Goal: Task Accomplishment & Management: Use online tool/utility

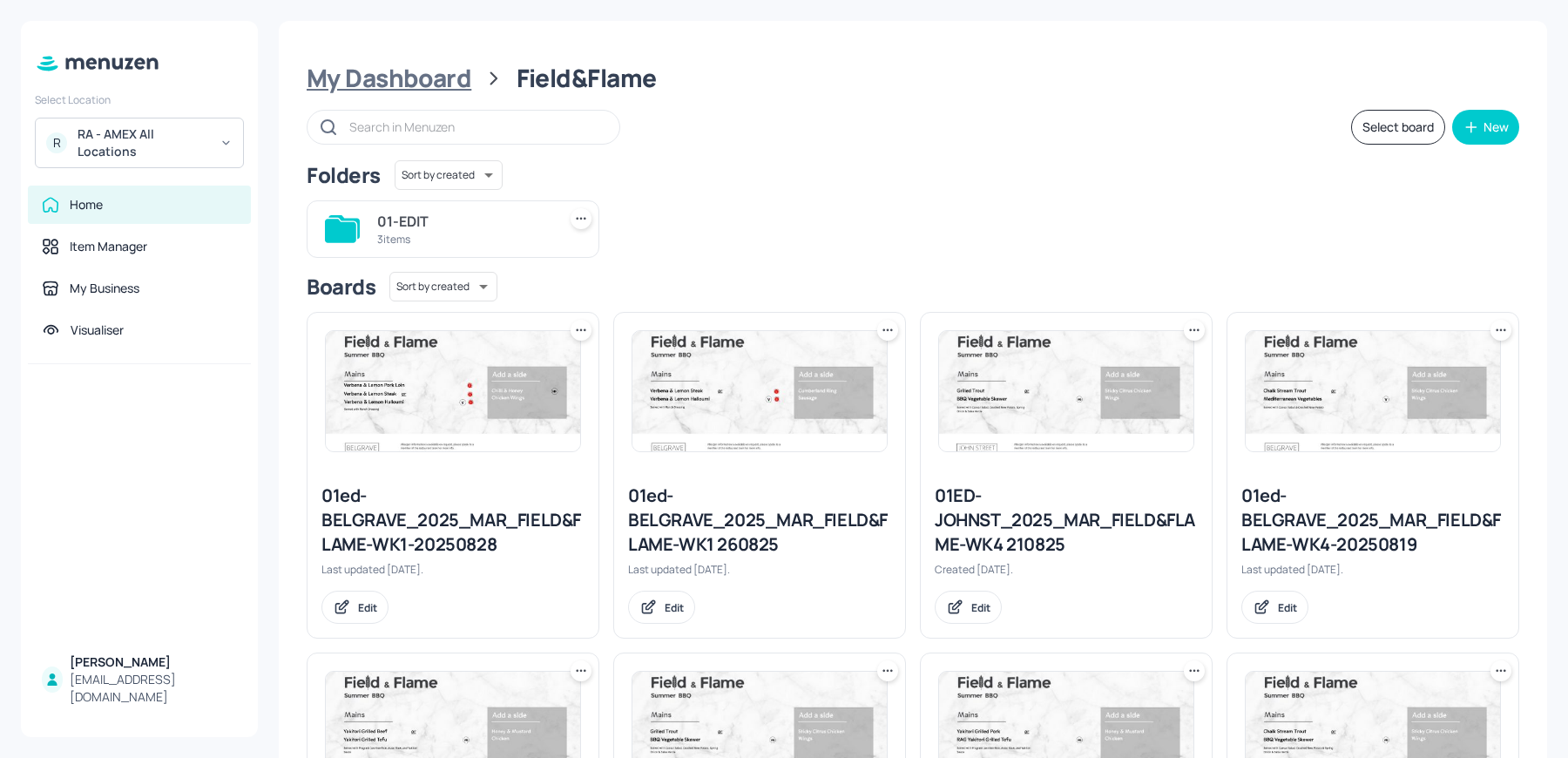
click at [438, 81] on div "My Dashboard" at bounding box center [389, 79] width 165 height 31
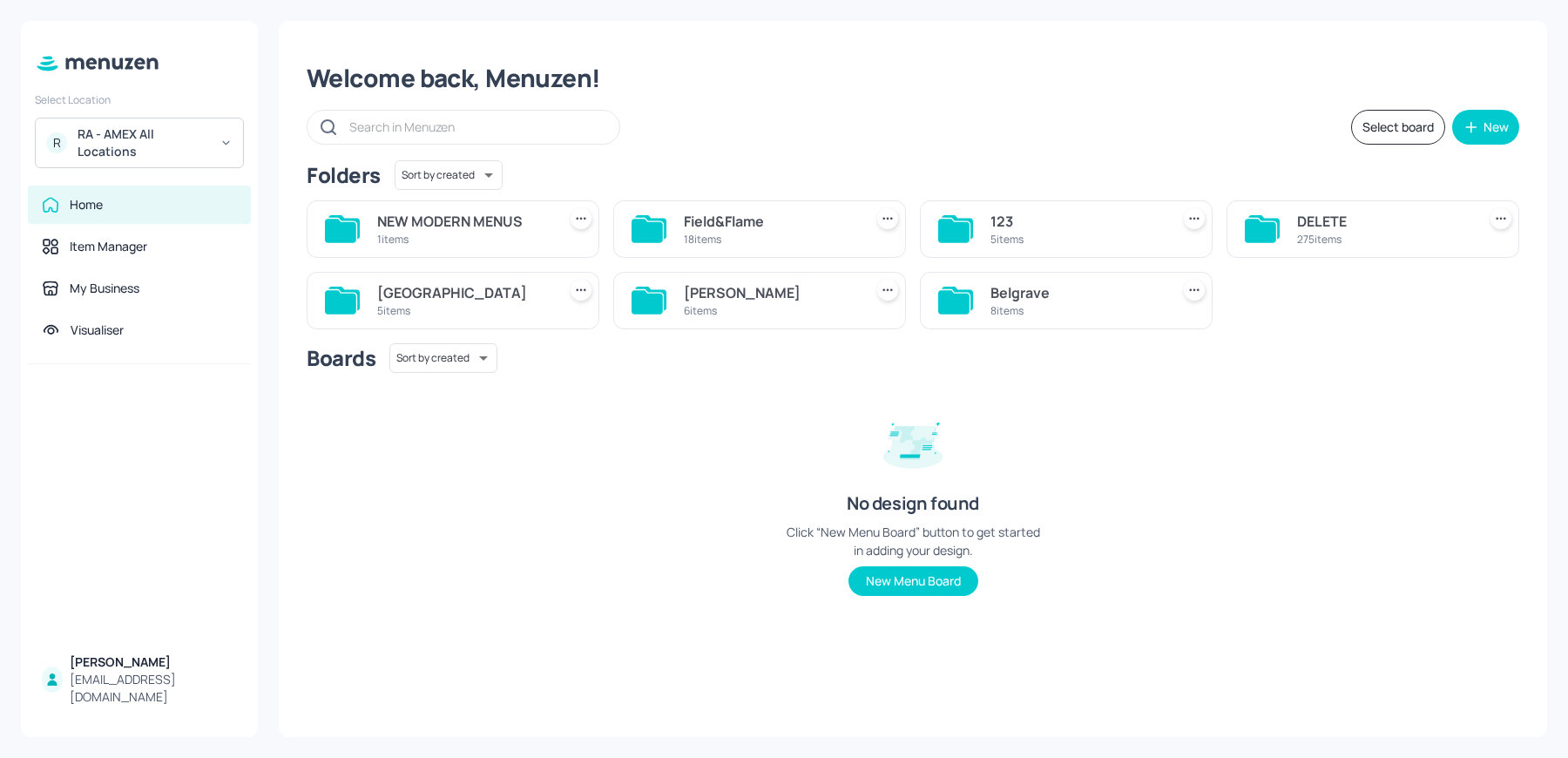
click at [1074, 299] on div "Belgrave" at bounding box center [1077, 292] width 173 height 21
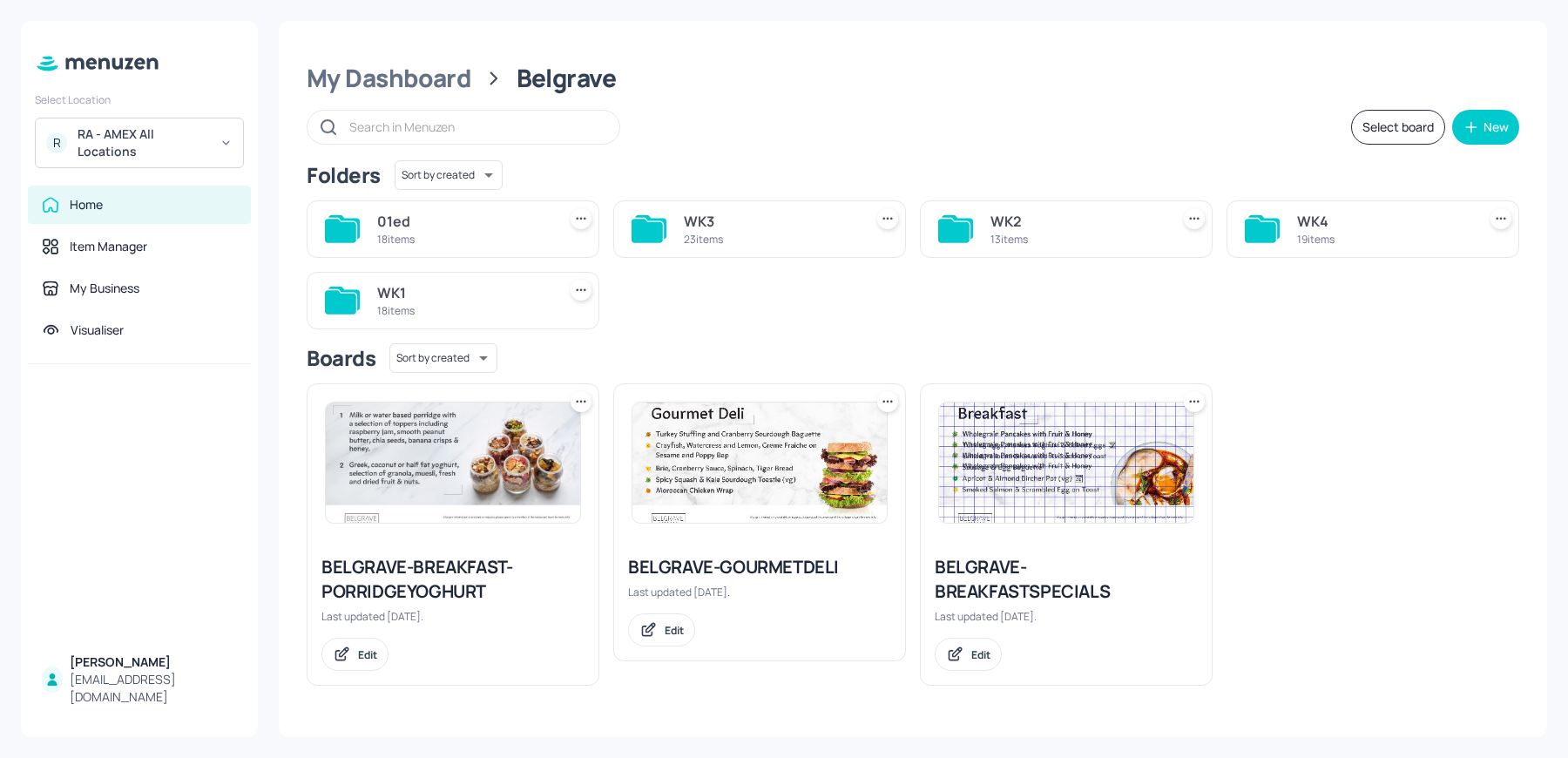
click at [1029, 228] on div "WK2" at bounding box center [1077, 221] width 173 height 21
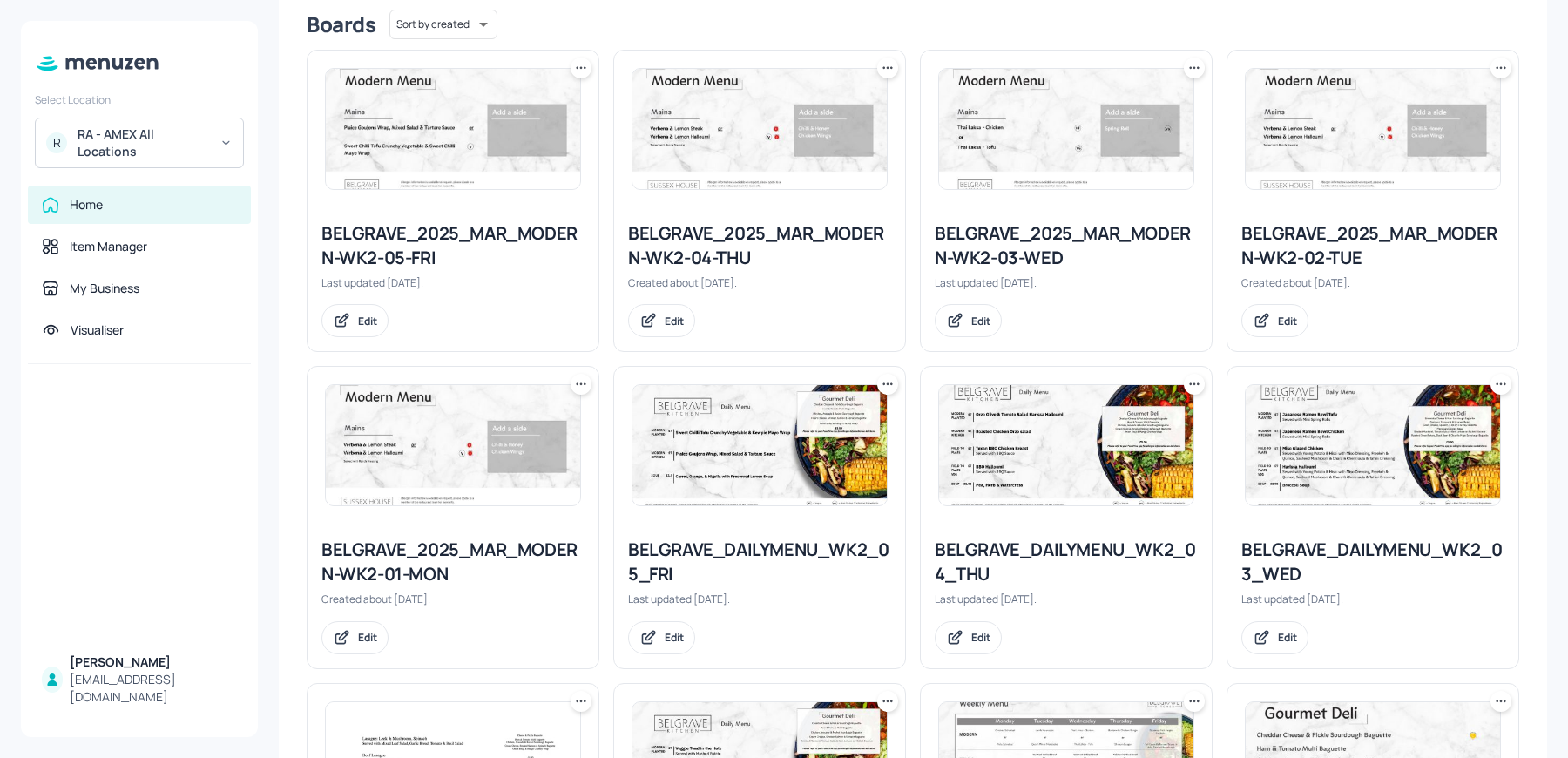
scroll to position [444, 0]
click at [352, 526] on div "BELGRAVE_2025_MAR_MODERN-WK2-01-MON Created about 2 months ago. Edit" at bounding box center [453, 596] width 291 height 143
click at [367, 561] on div "BELGRAVE_2025_MAR_MODERN-WK2-01-MON" at bounding box center [453, 563] width 263 height 49
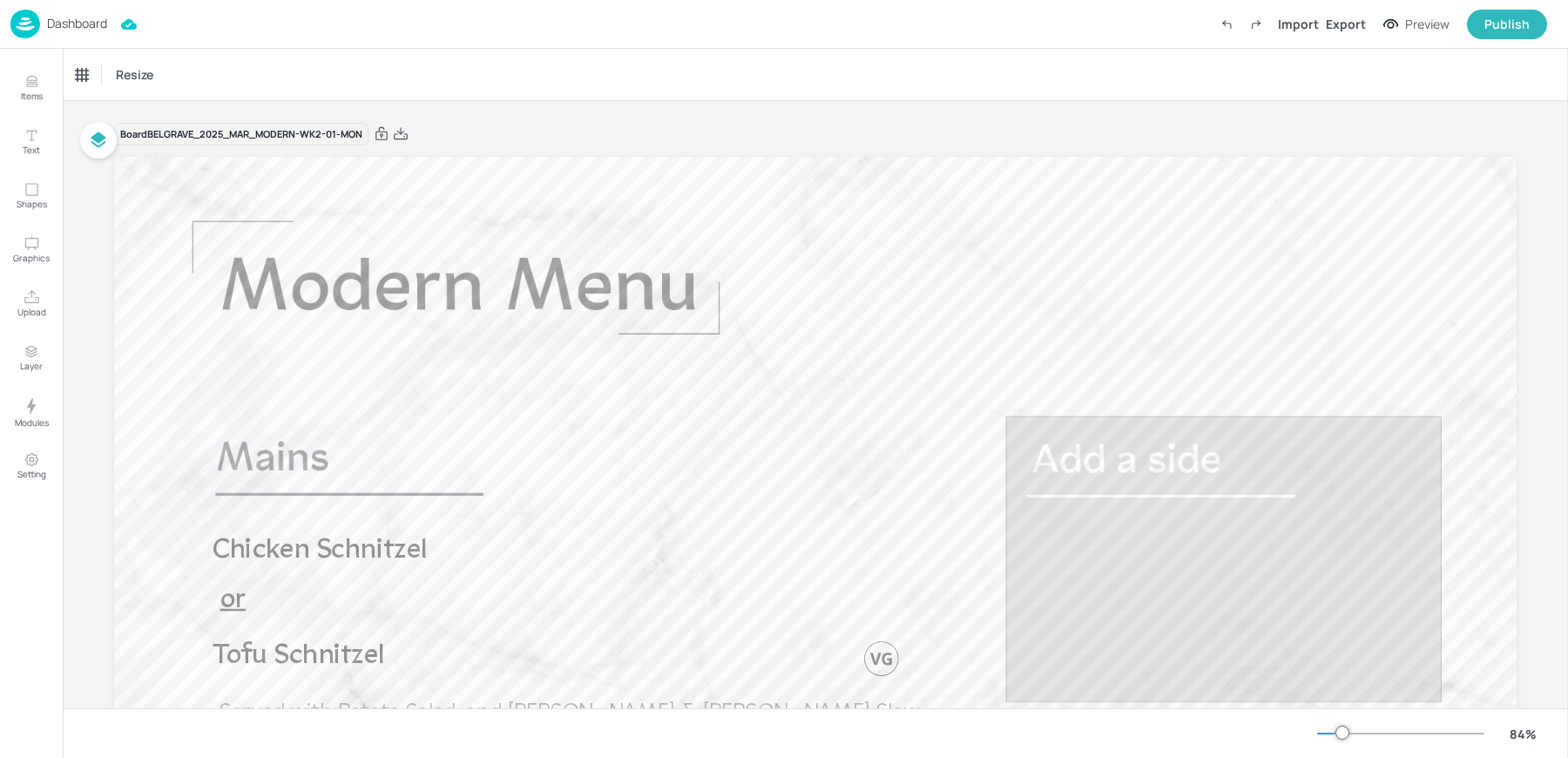
click at [57, 23] on p "Dashboard" at bounding box center [77, 24] width 60 height 12
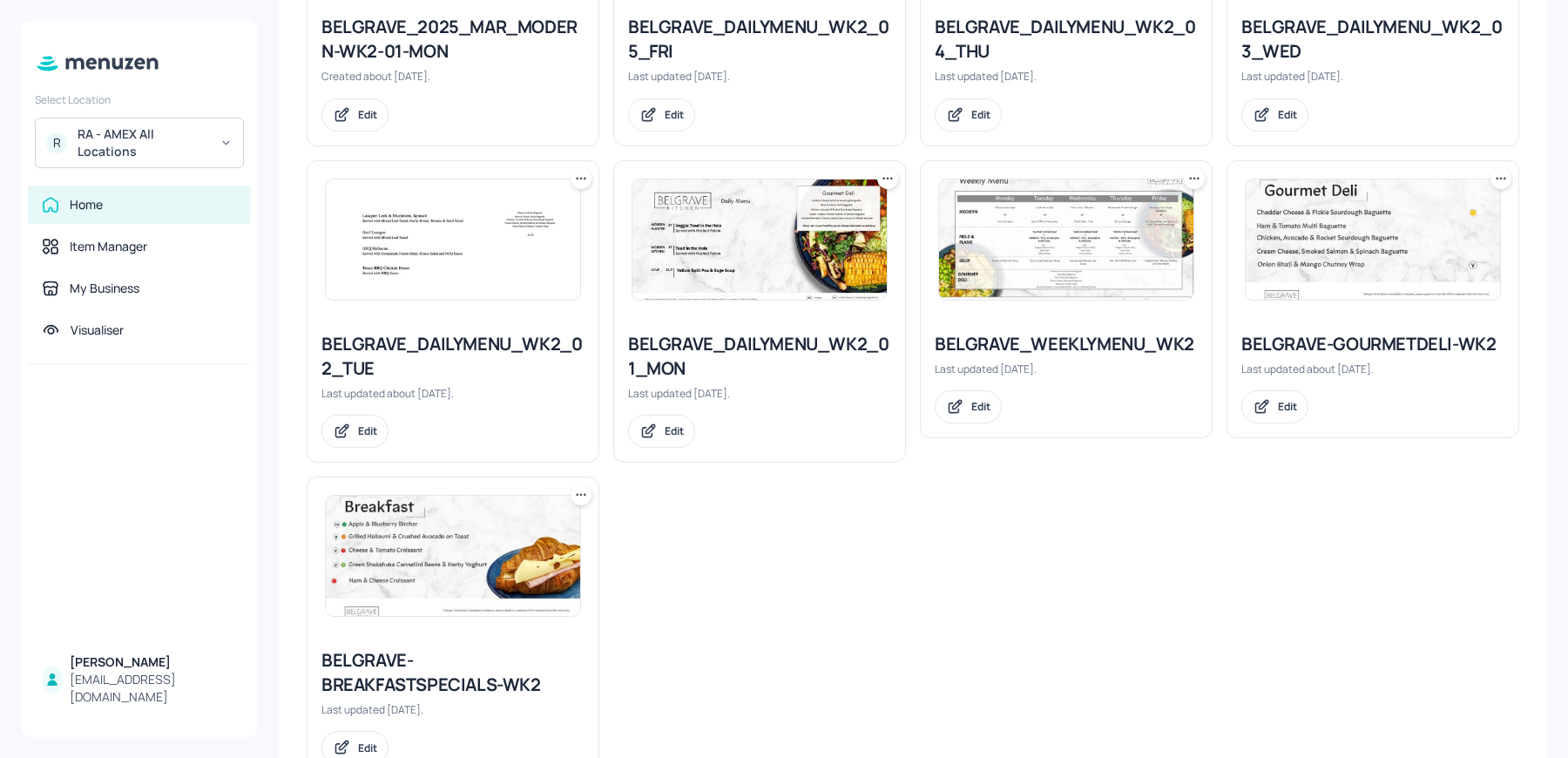
scroll to position [1019, 0]
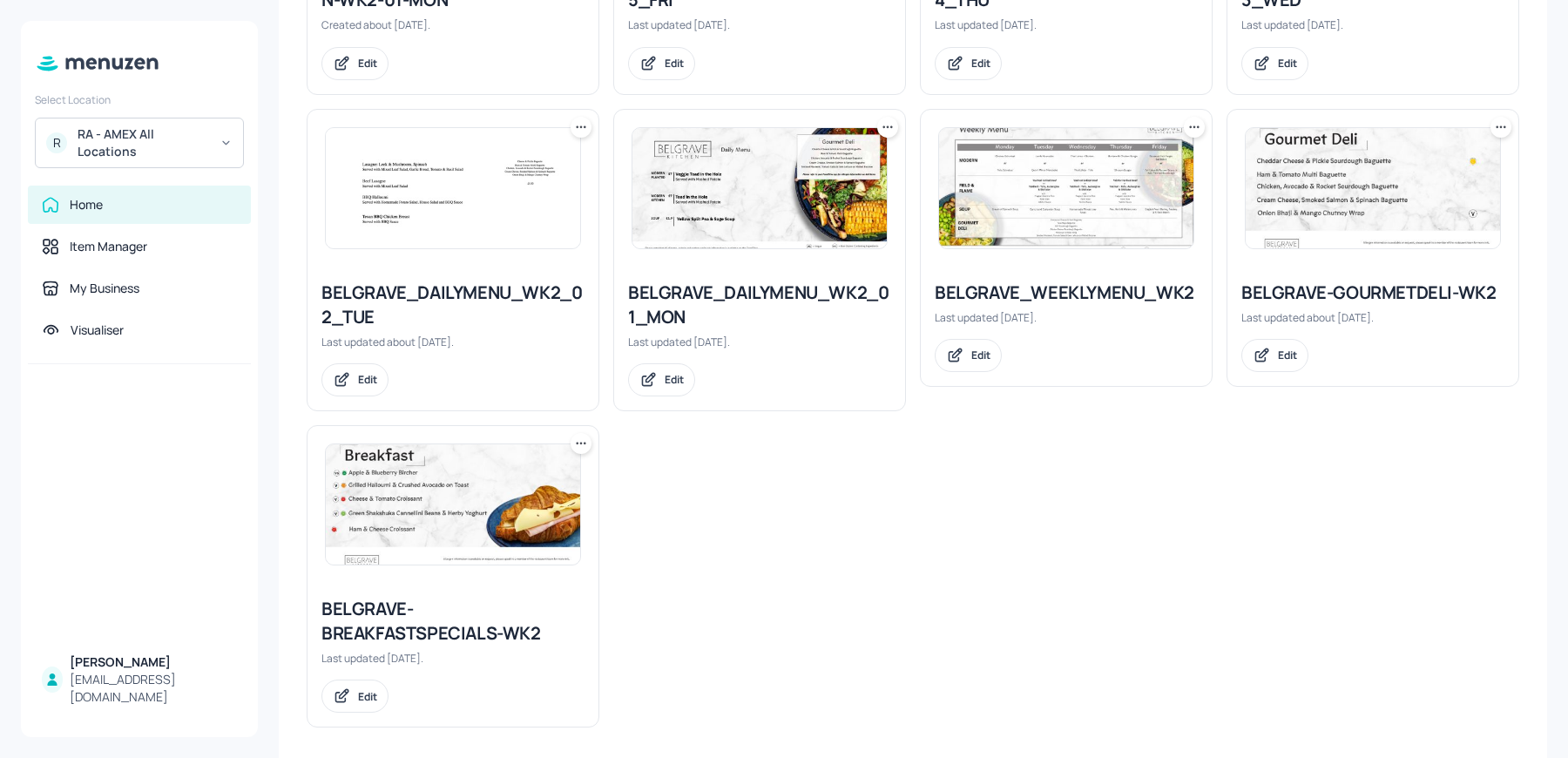
click at [1190, 121] on icon at bounding box center [1195, 128] width 18 height 18
click at [1107, 187] on p "Duplicate" at bounding box center [1105, 190] width 47 height 16
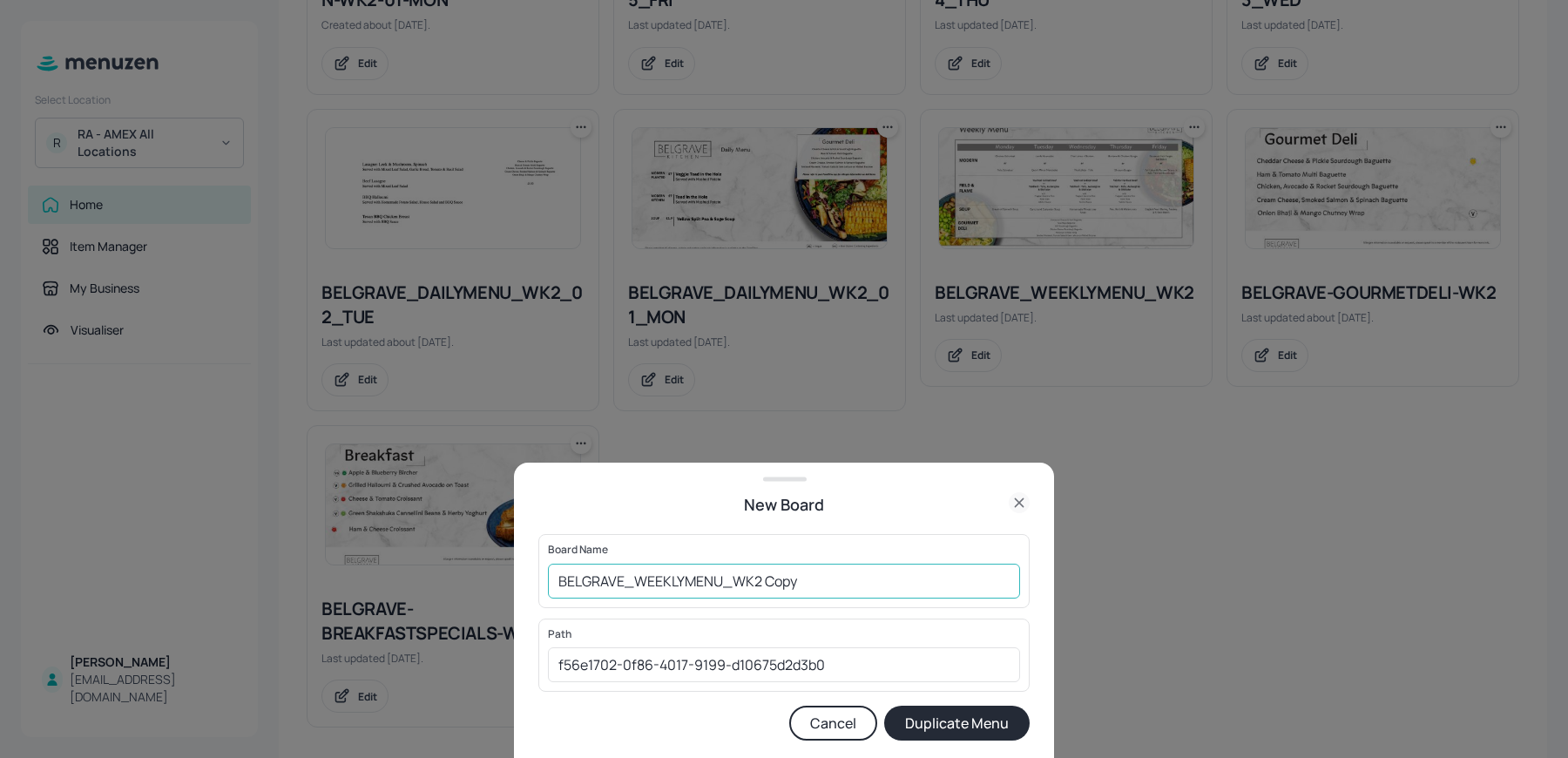
click at [554, 577] on input "BELGRAVE_WEEKLYMENU_WK2 Copy" at bounding box center [784, 580] width 472 height 34
drag, startPoint x: 804, startPoint y: 580, endPoint x: 942, endPoint y: 591, distance: 138.4
click at [942, 591] on input "01ed-BELGRAVE_WEEKLYMENU_WK2 Copy" at bounding box center [784, 580] width 472 height 34
type input "01ed-BELGRAVE_WEEKLYMENU_WK2 010925"
click at [885, 706] on button "Duplicate Menu" at bounding box center [957, 723] width 145 height 34
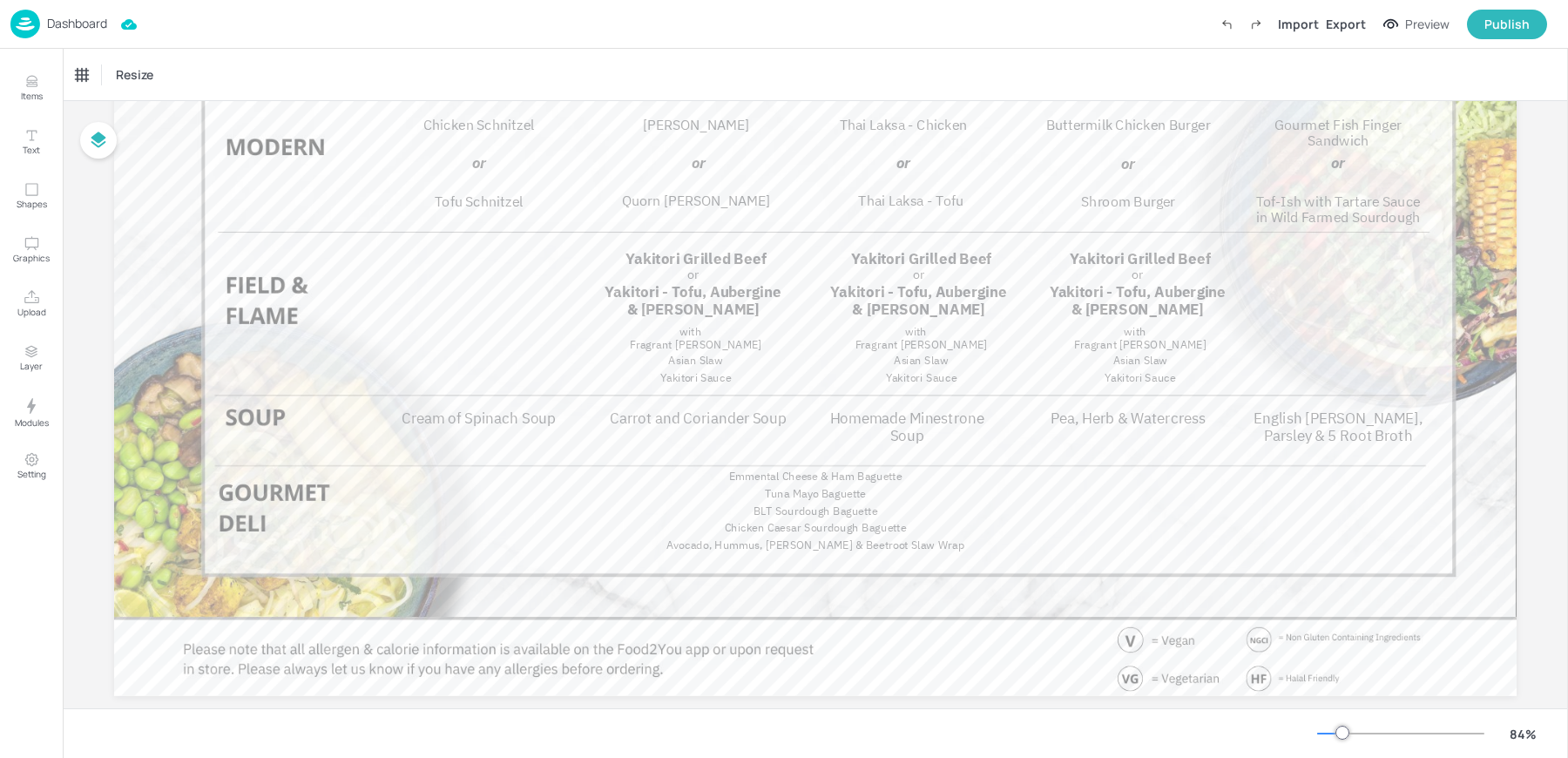
scroll to position [280, 0]
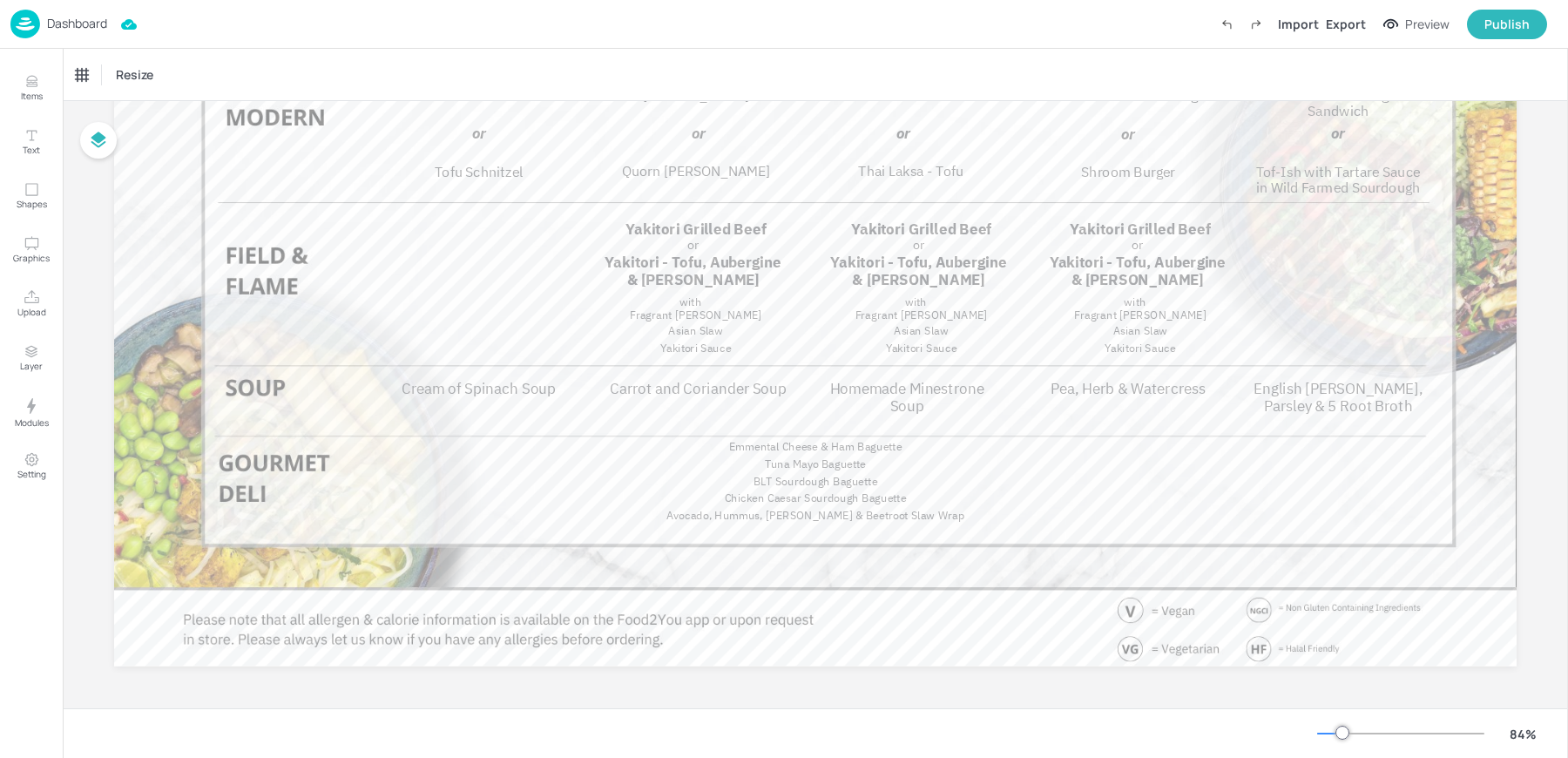
click at [454, 388] on span "Cream of Spinach Soup" at bounding box center [478, 389] width 154 height 20
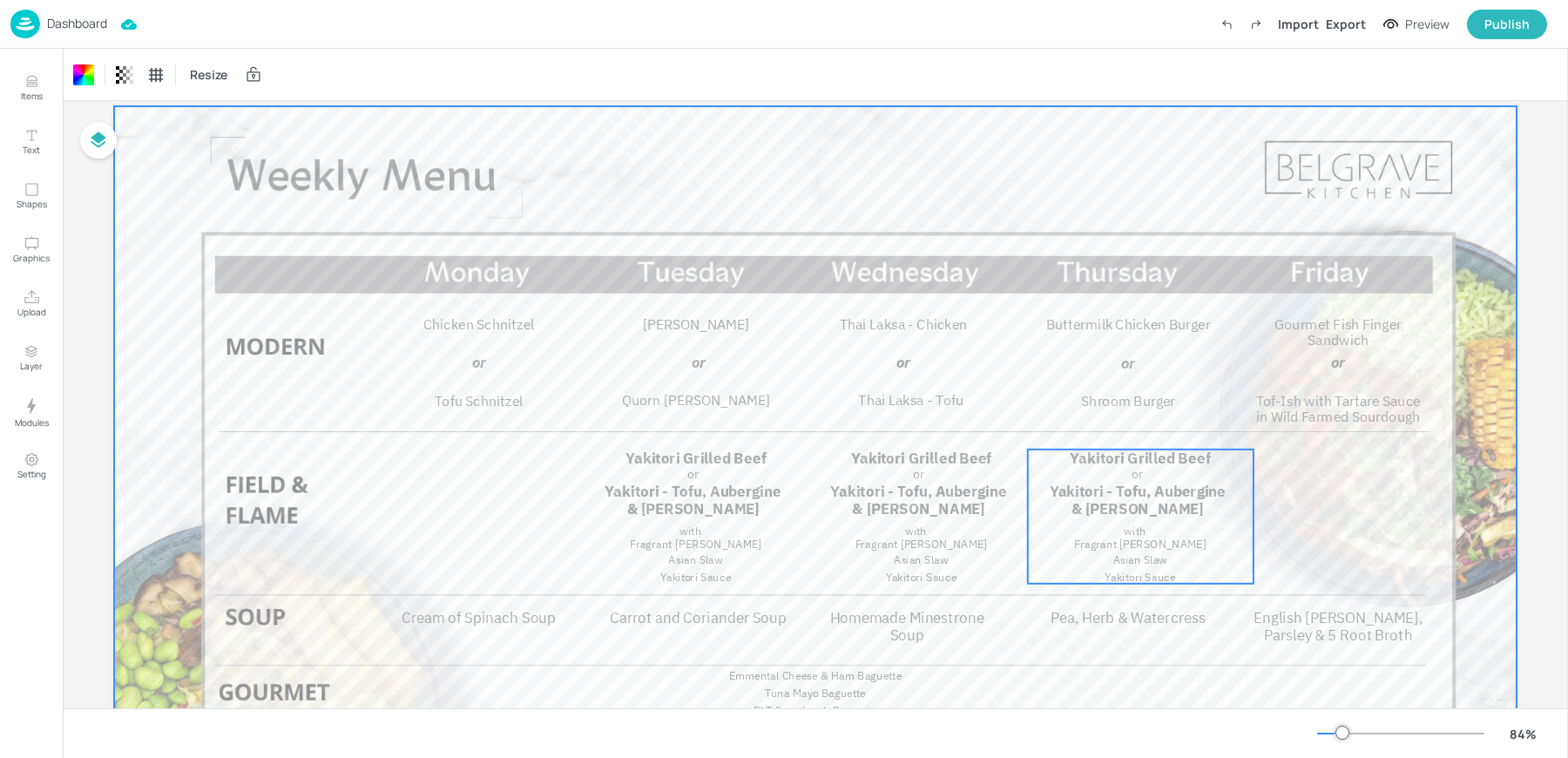
scroll to position [0, 0]
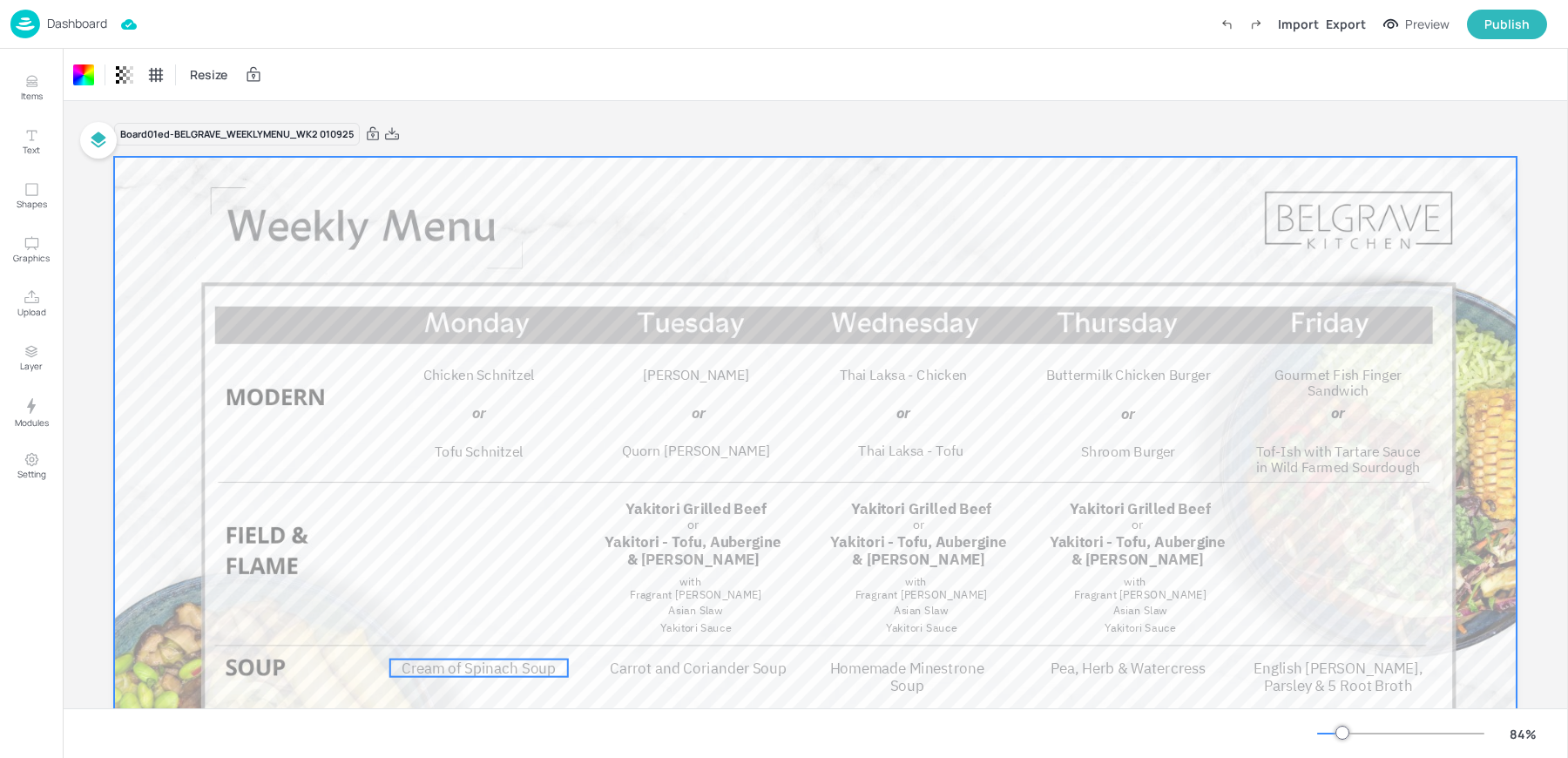
click at [437, 675] on span "Cream of Spinach Soup" at bounding box center [478, 669] width 154 height 20
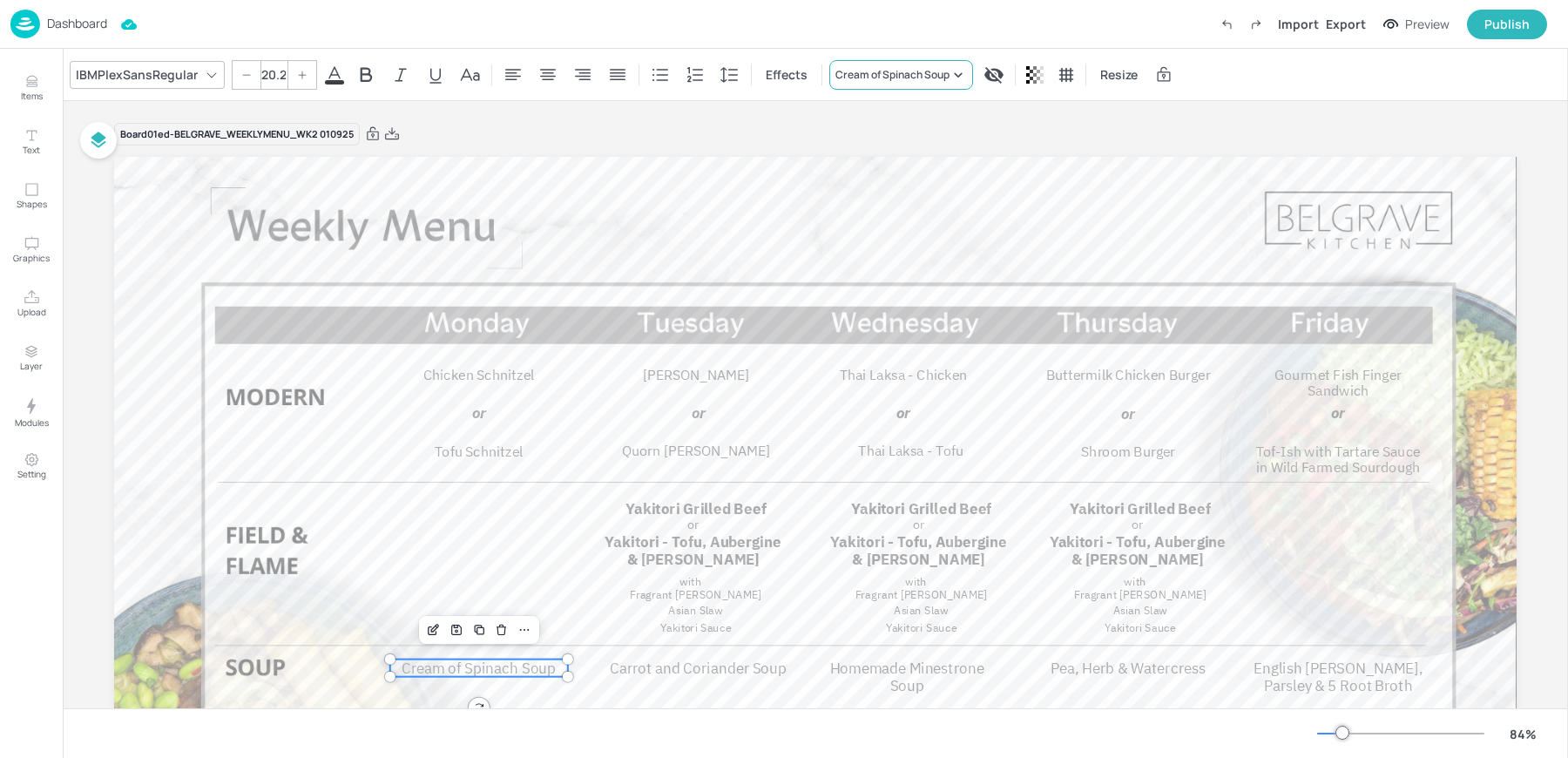
click at [908, 73] on div "Cream of Spinach Soup" at bounding box center [892, 75] width 114 height 16
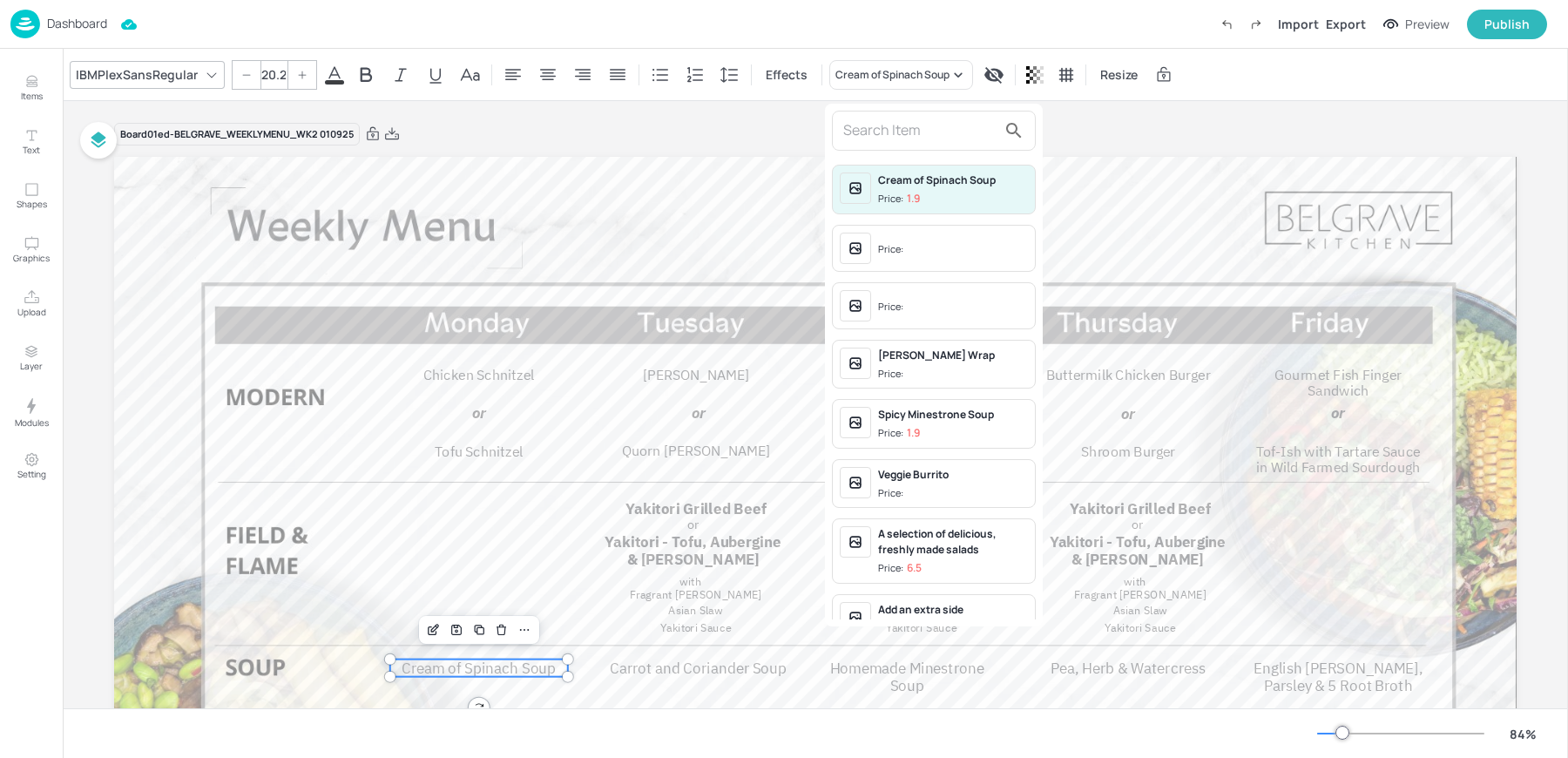
click at [900, 112] on div at bounding box center [934, 131] width 204 height 40
click at [886, 122] on input "s" at bounding box center [920, 131] width 153 height 27
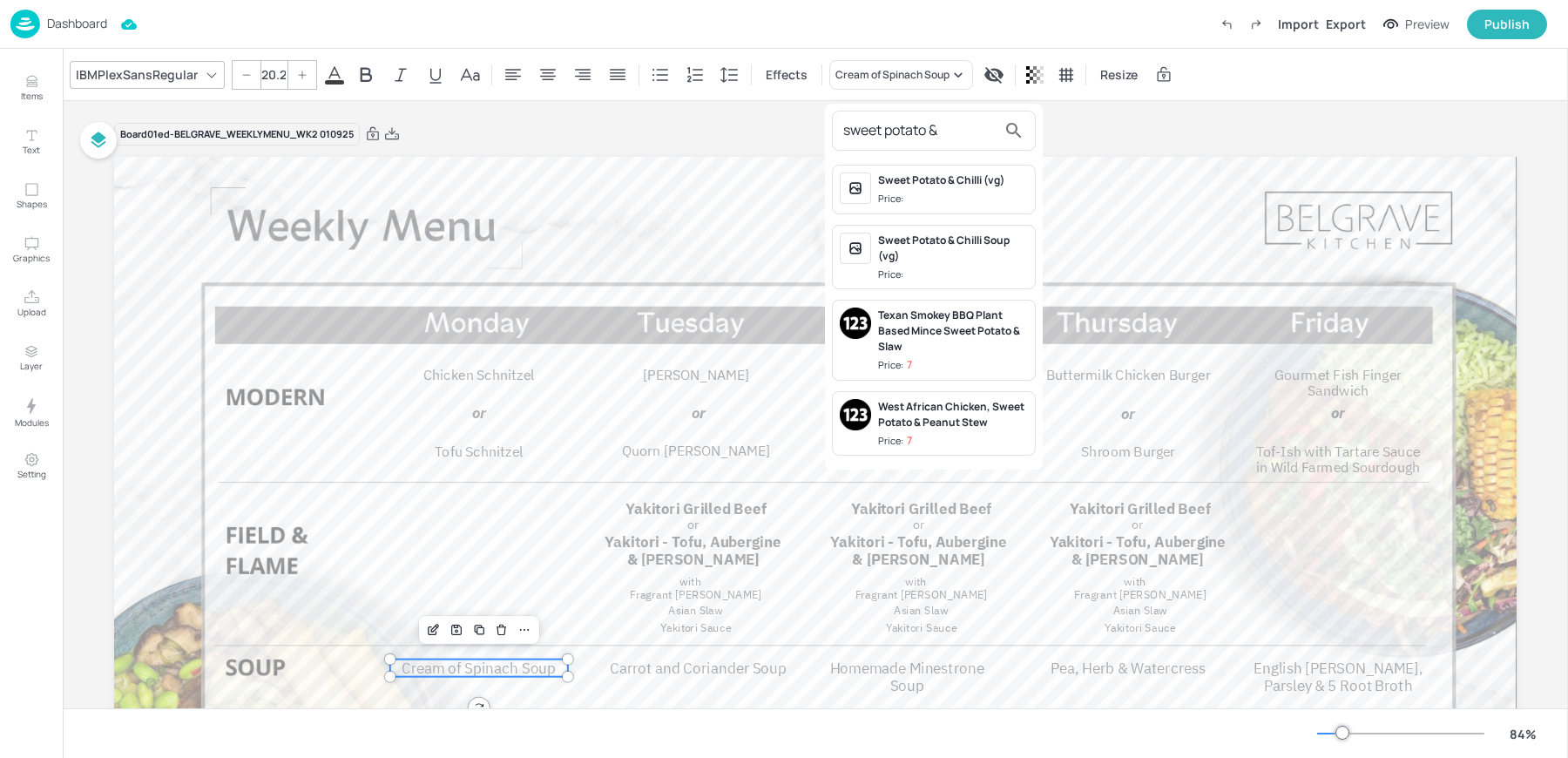
type input "sweet potato &"
click at [940, 177] on div "Sweet Potato & Chilli (vg)" at bounding box center [952, 181] width 150 height 16
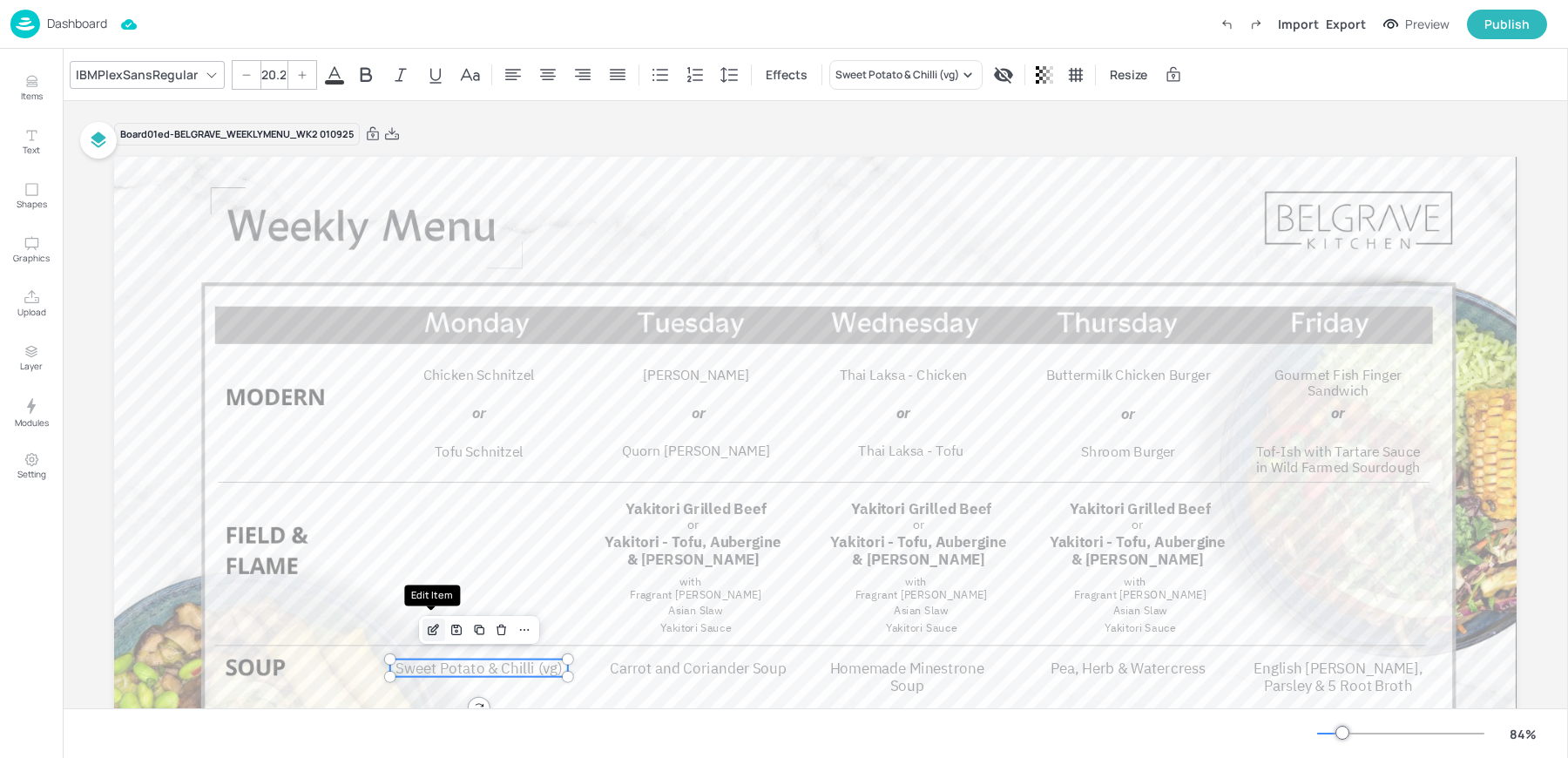
click at [429, 626] on icon "Edit Item" at bounding box center [433, 630] width 8 height 8
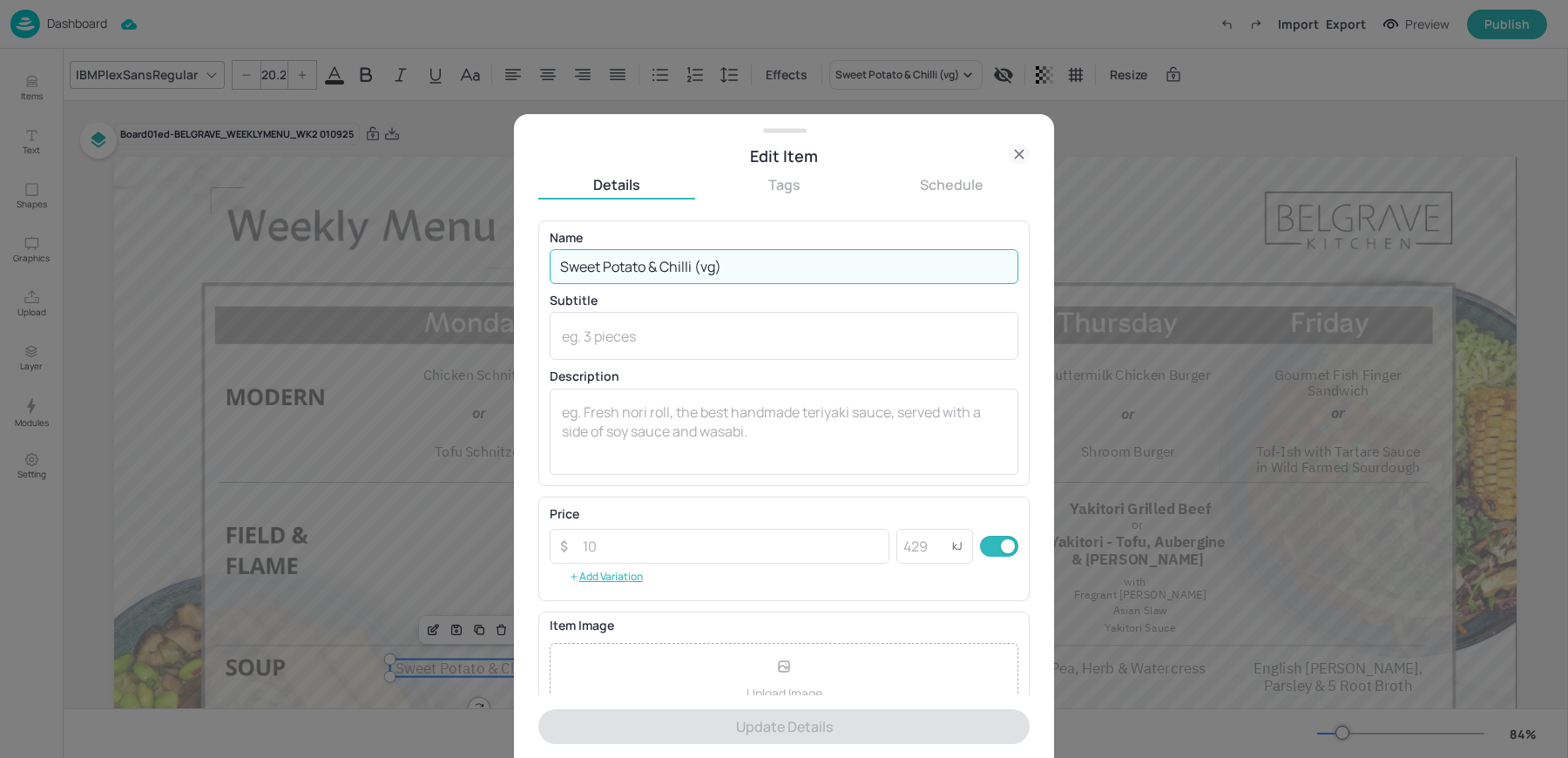
drag, startPoint x: 698, startPoint y: 270, endPoint x: 786, endPoint y: 275, distance: 88.1
click at [786, 275] on input "Sweet Potato & Chilli (vg)" at bounding box center [784, 266] width 468 height 34
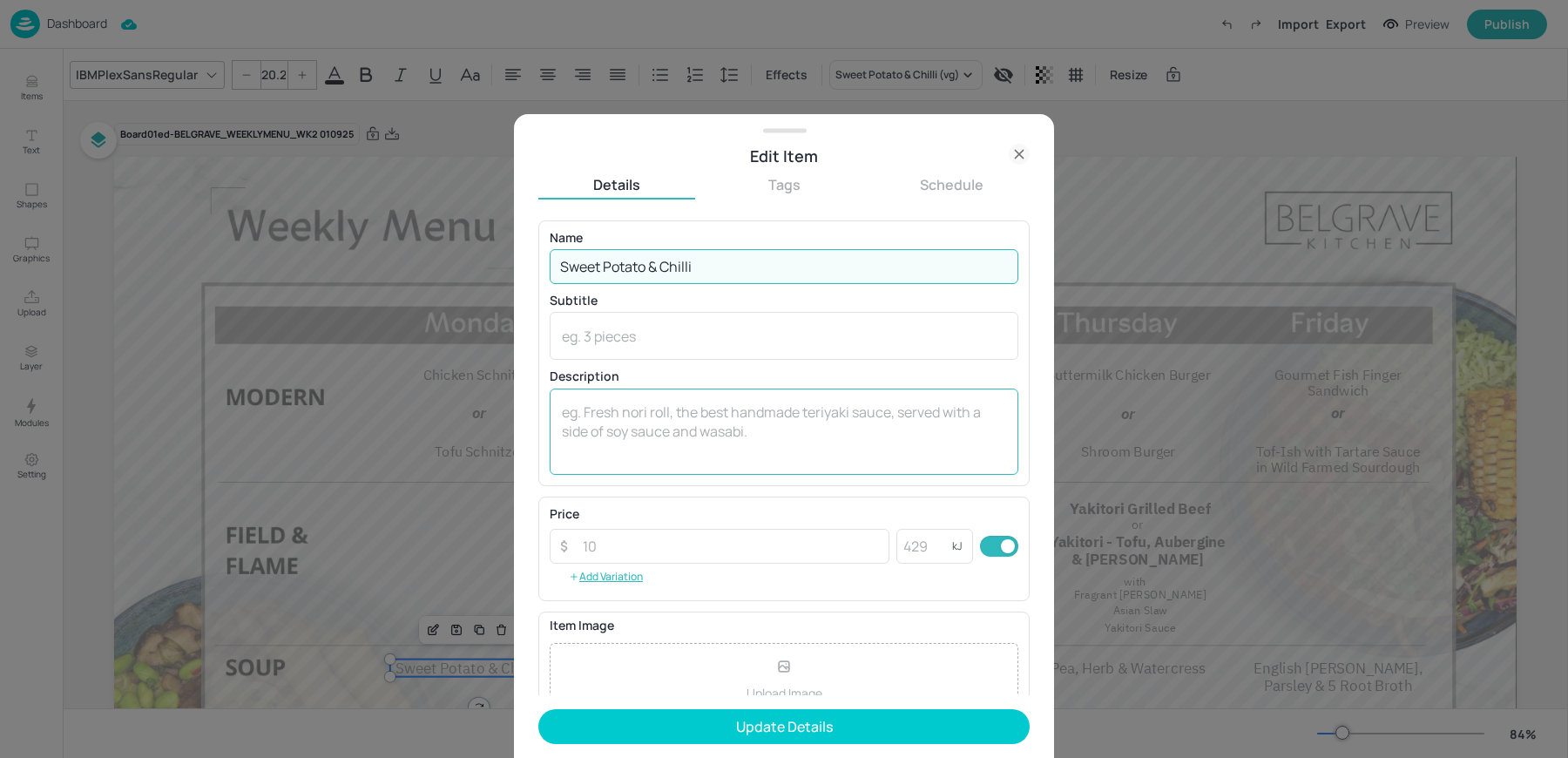
type input "Sweet Potato & Chilli"
click at [637, 432] on textarea at bounding box center [784, 431] width 444 height 58
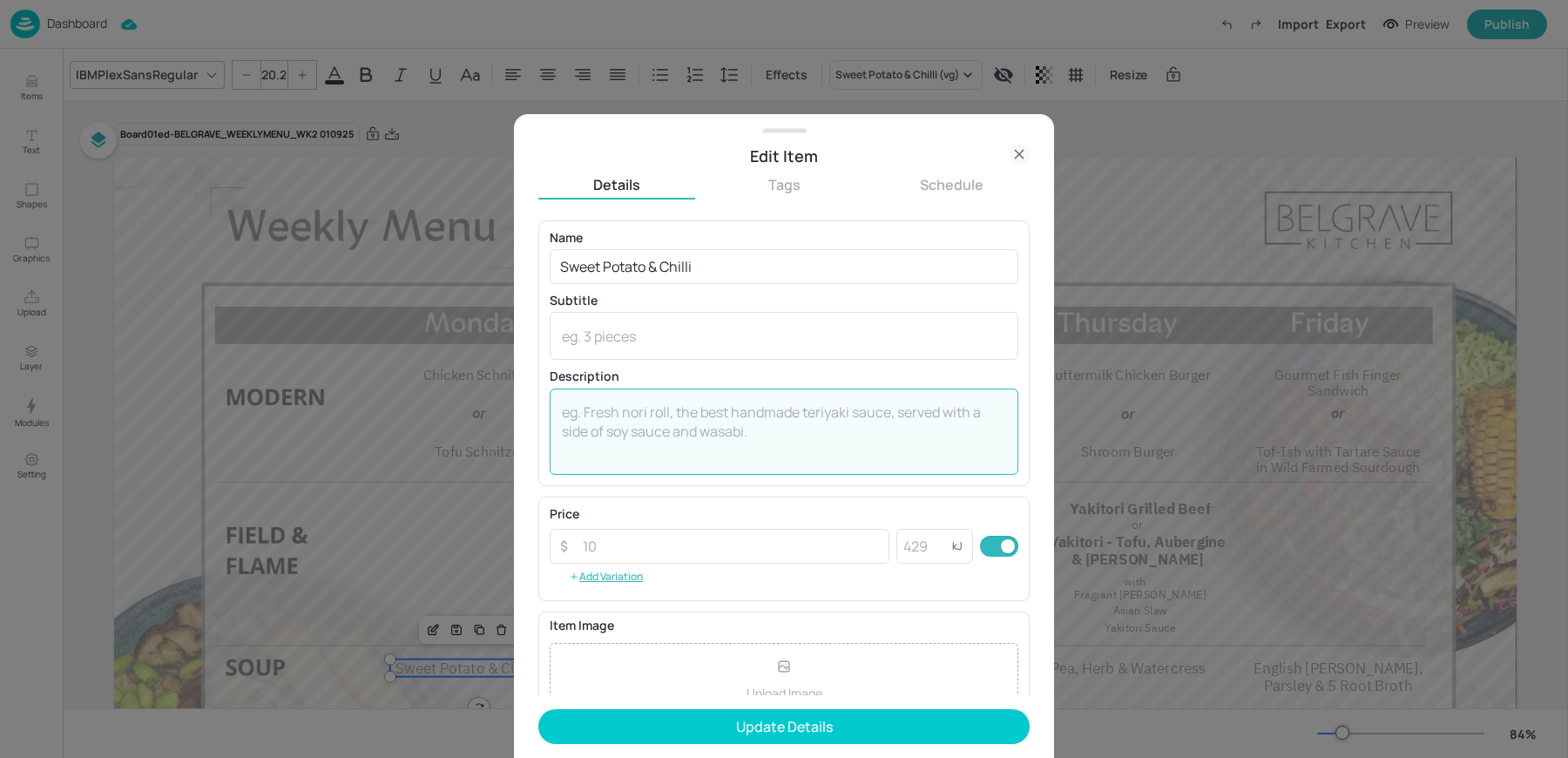
scroll to position [167, 0]
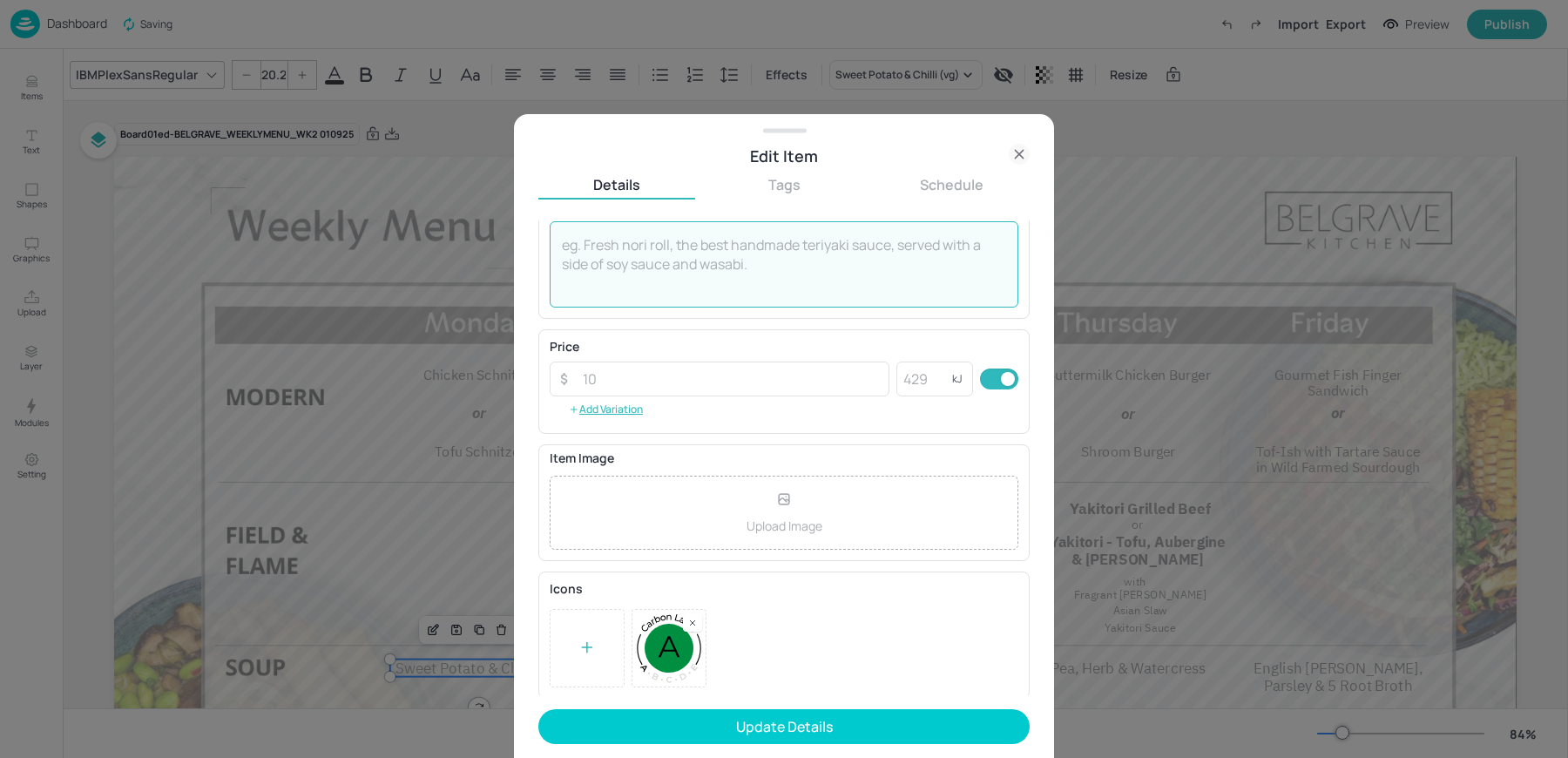
click at [574, 645] on div at bounding box center [587, 648] width 75 height 79
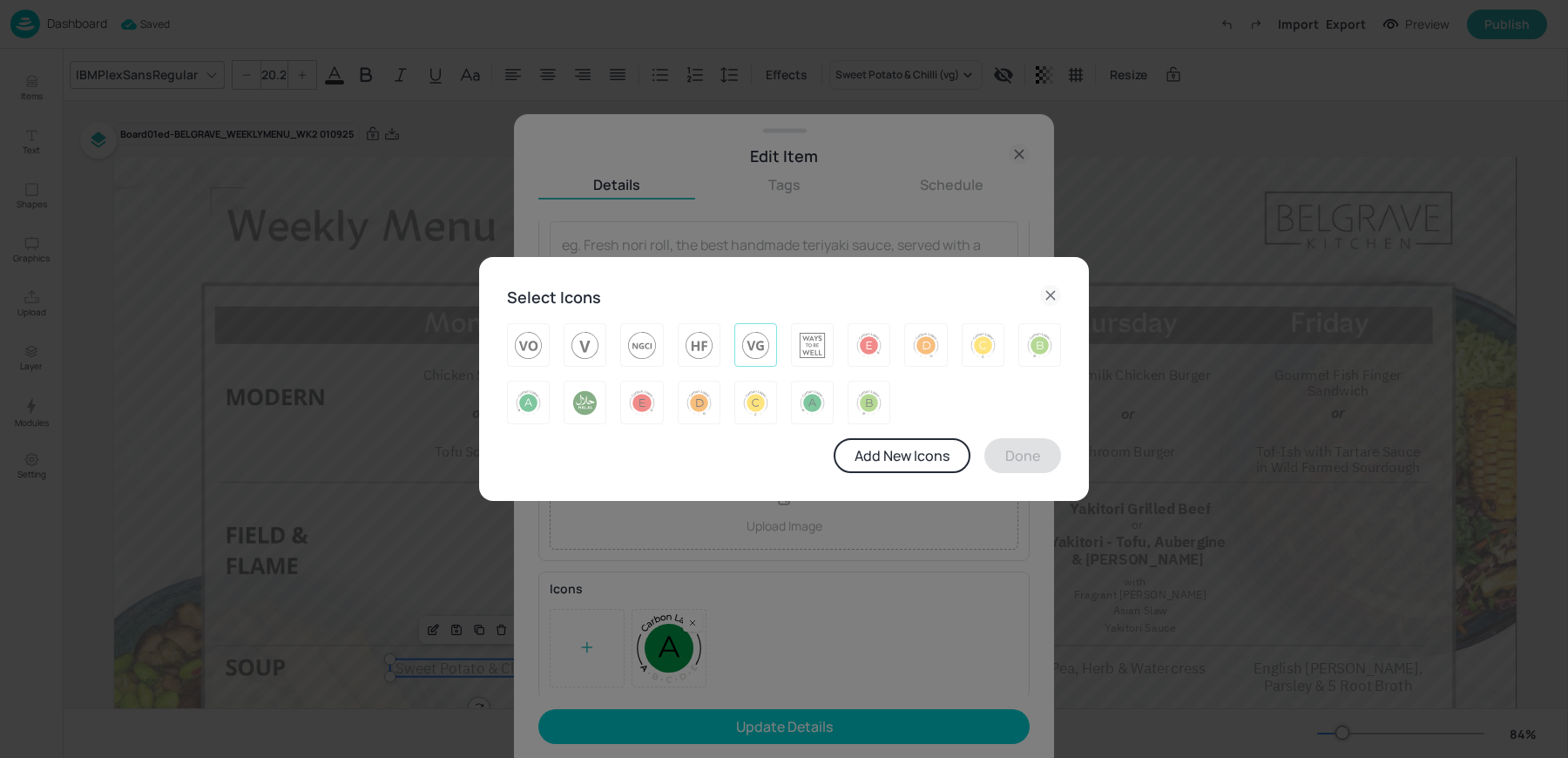
click at [774, 347] on div at bounding box center [755, 345] width 42 height 43
click at [529, 410] on img at bounding box center [528, 403] width 27 height 27
click at [1050, 453] on button "Done" at bounding box center [1023, 455] width 77 height 34
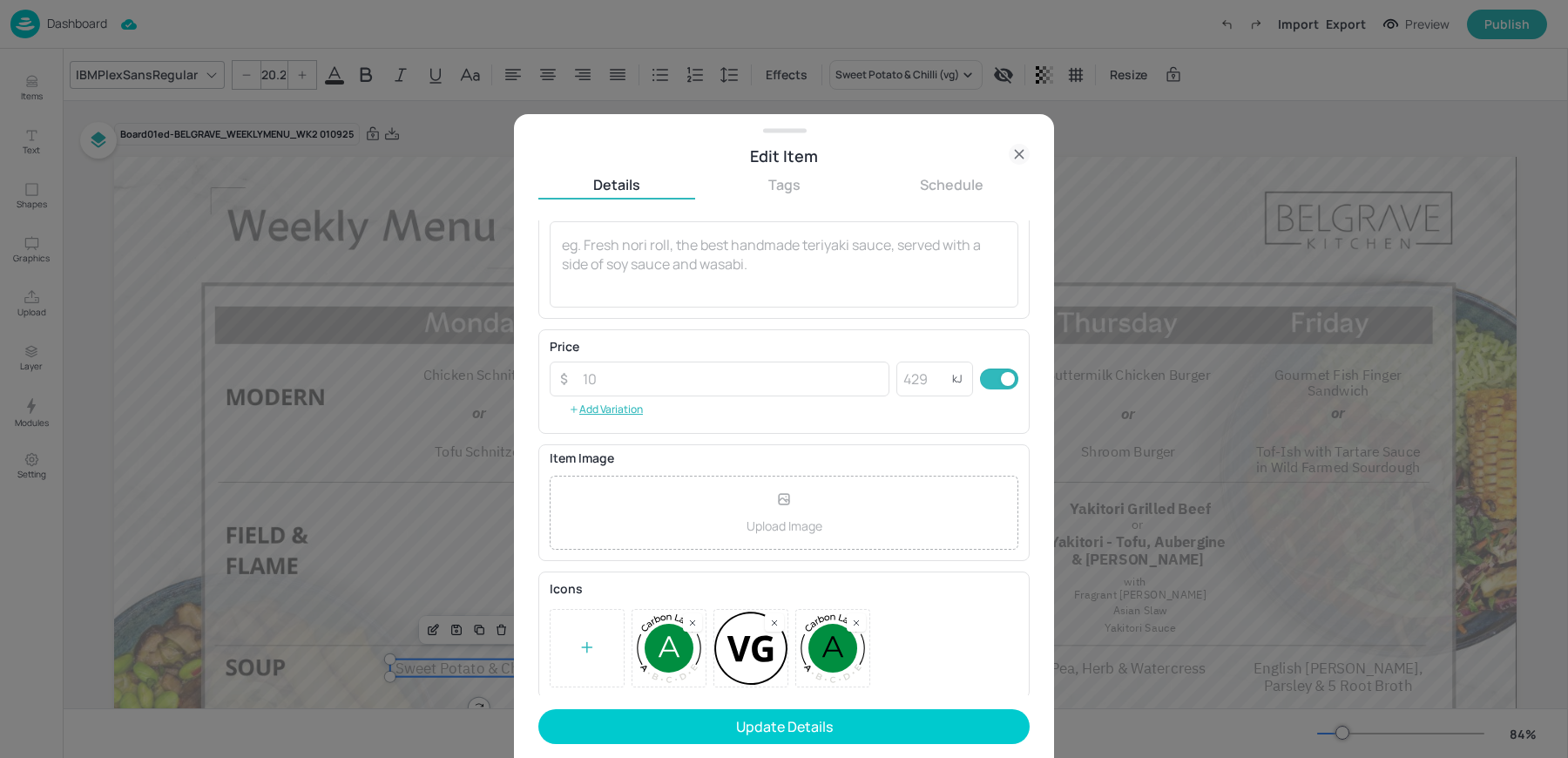
click at [861, 622] on rect at bounding box center [856, 623] width 12 height 12
drag, startPoint x: 755, startPoint y: 642, endPoint x: 668, endPoint y: 643, distance: 87.0
click at [668, 643] on div at bounding box center [784, 648] width 468 height 79
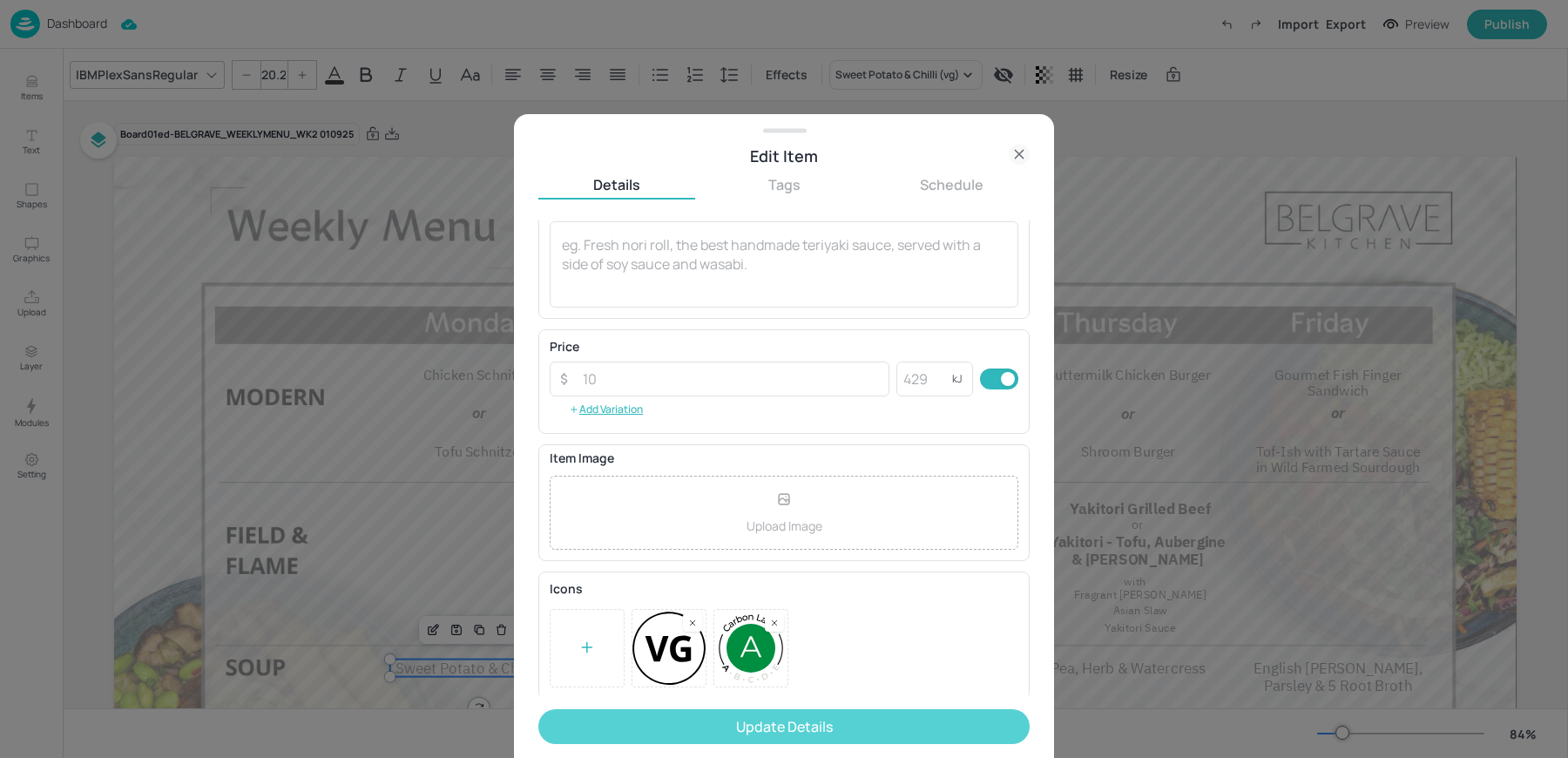
click at [692, 723] on button "Update Details" at bounding box center [784, 726] width 491 height 34
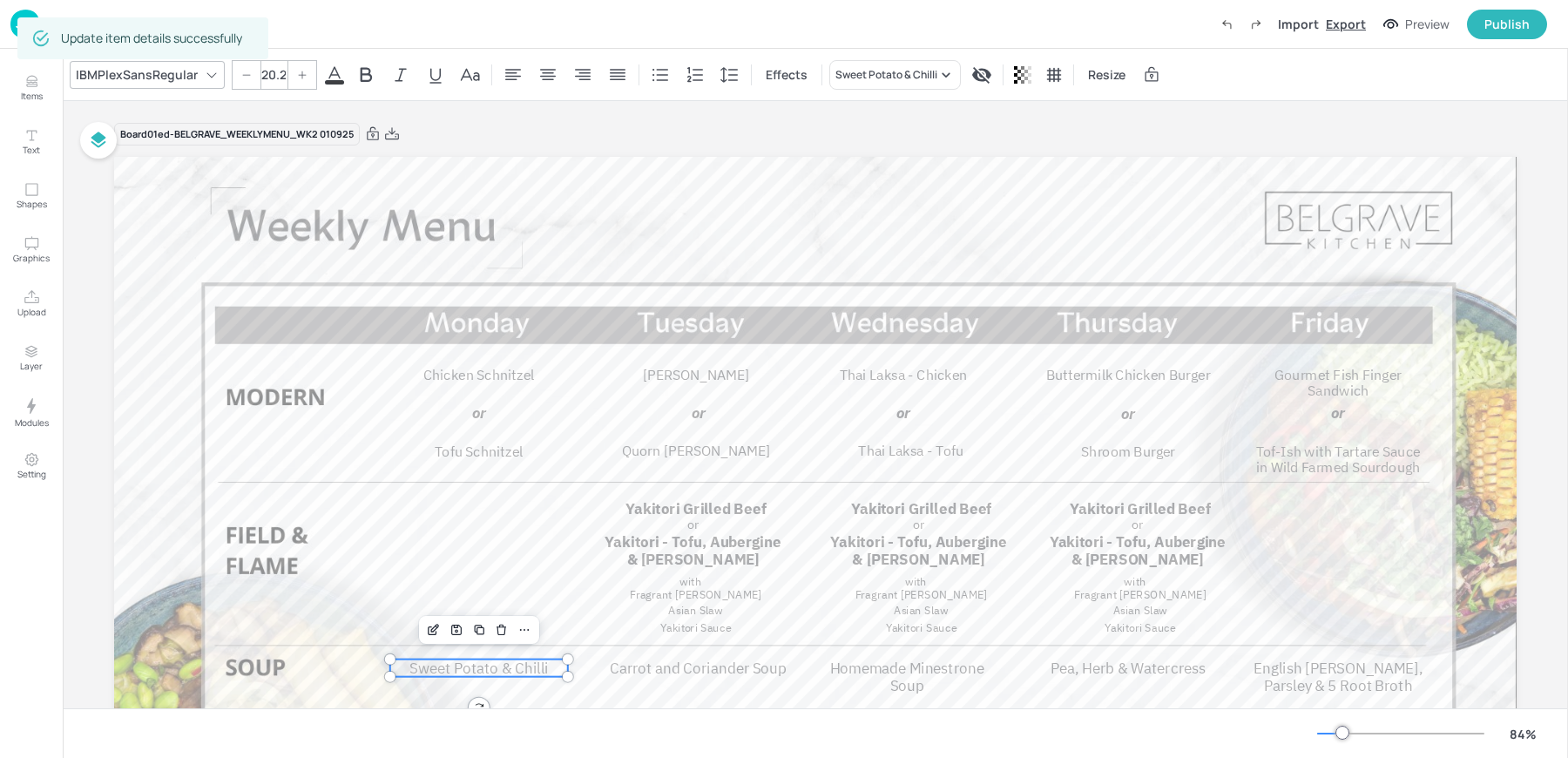
click at [1358, 23] on div "Export" at bounding box center [1345, 24] width 40 height 19
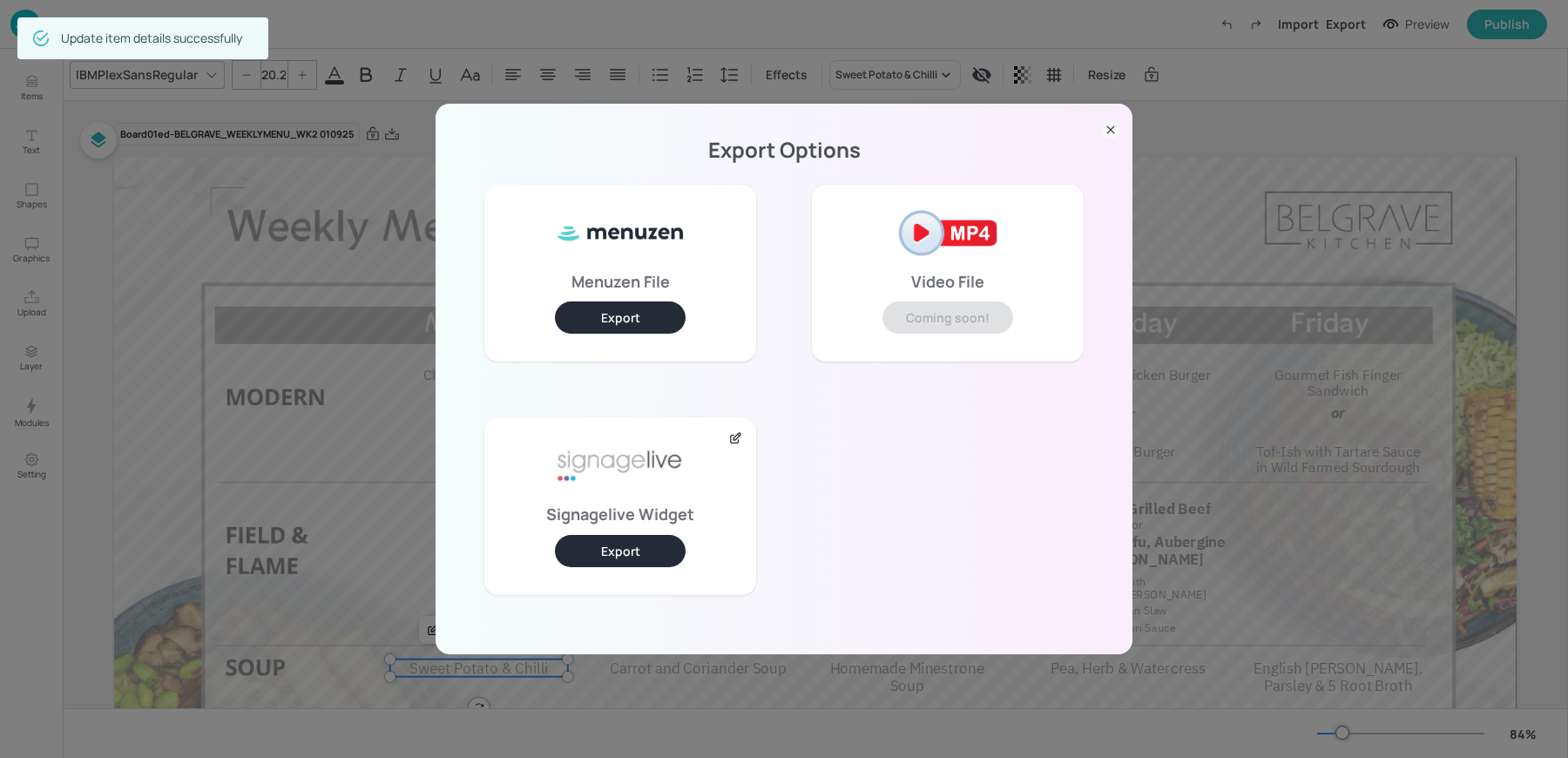
click at [611, 546] on button "Export" at bounding box center [620, 551] width 131 height 32
